Goal: Task Accomplishment & Management: Manage account settings

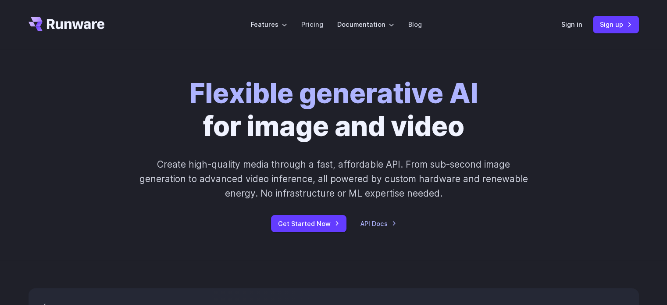
click at [584, 23] on div "Sign in Sign up" at bounding box center [601, 24] width 78 height 17
click at [577, 24] on link "Sign in" at bounding box center [572, 24] width 21 height 10
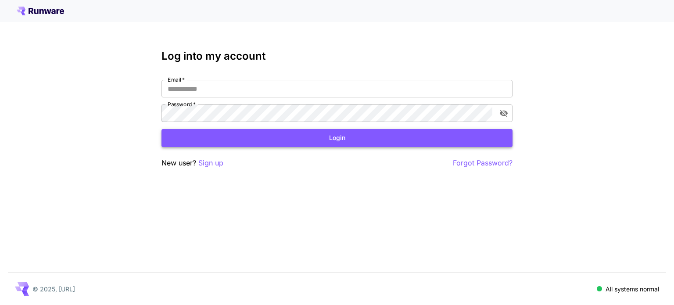
type input "**********"
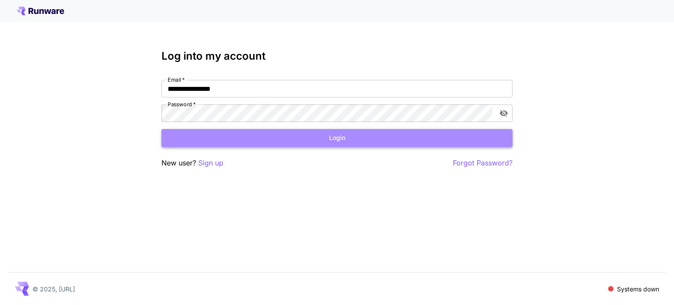
click at [217, 142] on button "Login" at bounding box center [336, 138] width 351 height 18
